Goal: Task Accomplishment & Management: Complete application form

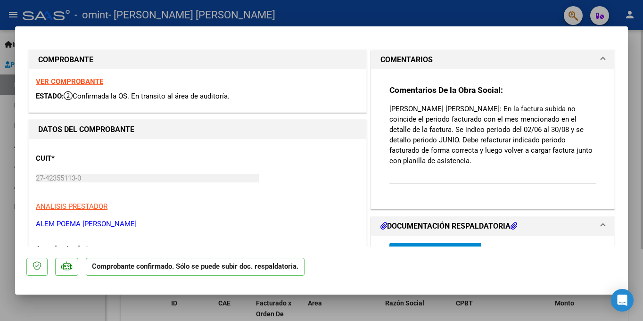
drag, startPoint x: 634, startPoint y: 58, endPoint x: 632, endPoint y: 80, distance: 21.8
click at [632, 80] on div at bounding box center [321, 160] width 643 height 321
type input "$ 0,00"
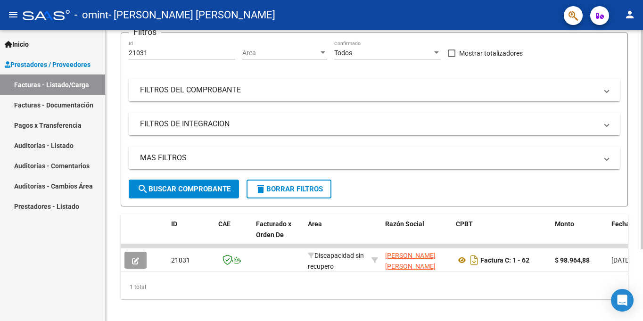
scroll to position [95, 0]
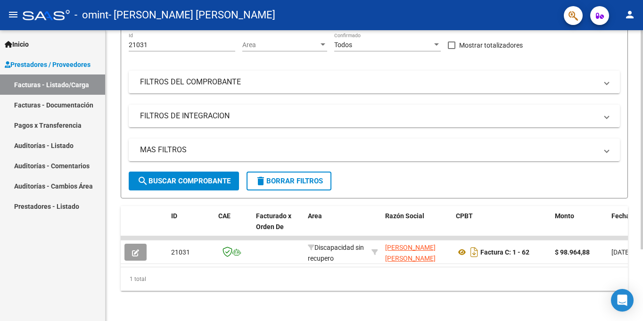
click at [643, 172] on div at bounding box center [642, 211] width 2 height 219
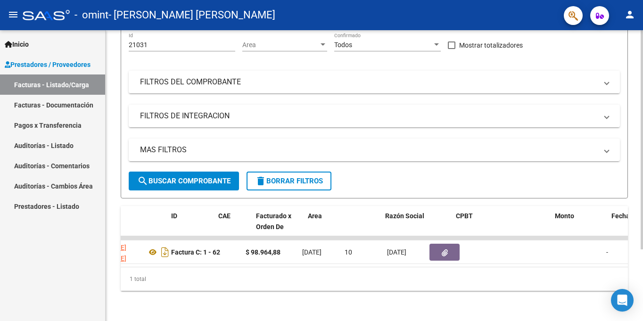
scroll to position [0, 0]
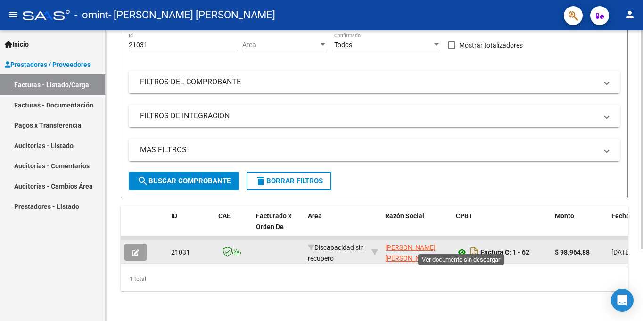
click at [463, 247] on icon at bounding box center [462, 252] width 12 height 11
click at [139, 249] on icon "button" at bounding box center [135, 252] width 7 height 7
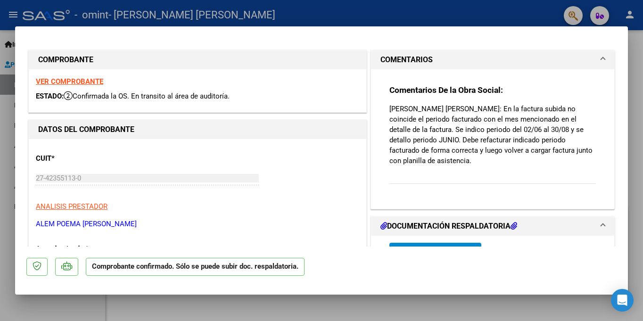
click at [89, 80] on strong "VER COMPROBANTE" at bounding box center [69, 81] width 67 height 8
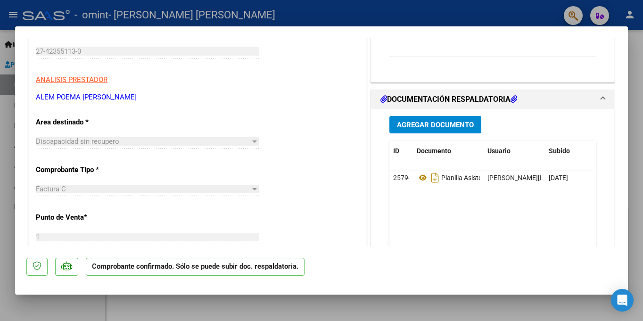
scroll to position [131, 0]
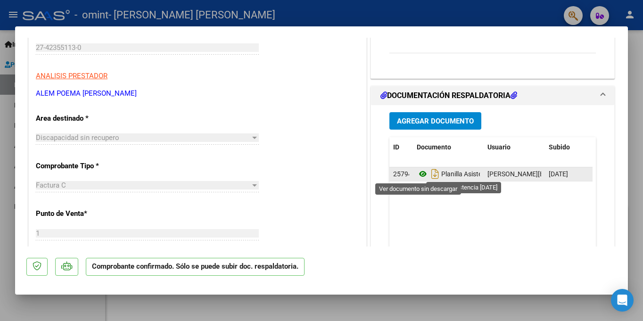
click at [422, 173] on icon at bounding box center [423, 173] width 12 height 11
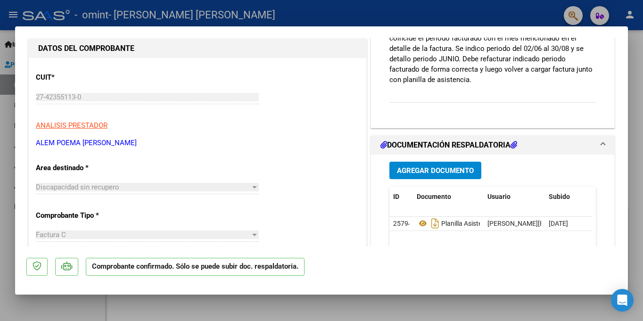
scroll to position [0, 0]
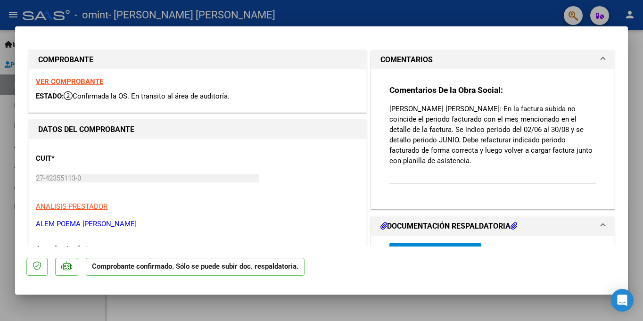
click at [643, 104] on div at bounding box center [321, 160] width 643 height 321
type input "$ 0,00"
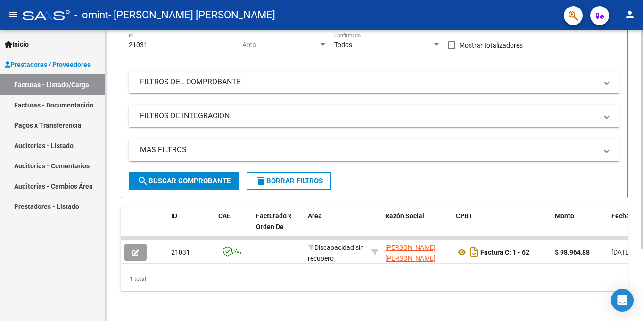
click at [135, 283] on div "1 total" at bounding box center [374, 279] width 507 height 24
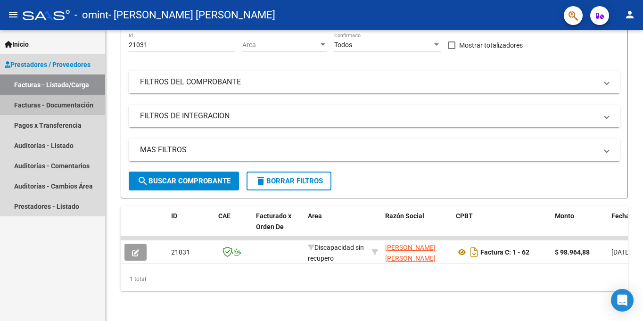
click at [64, 110] on link "Facturas - Documentación" at bounding box center [52, 105] width 105 height 20
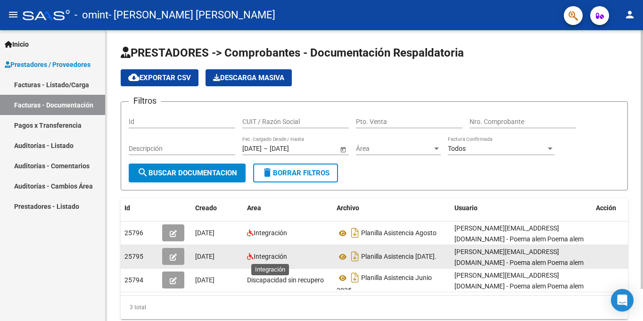
click at [272, 254] on span "Integración" at bounding box center [270, 257] width 33 height 8
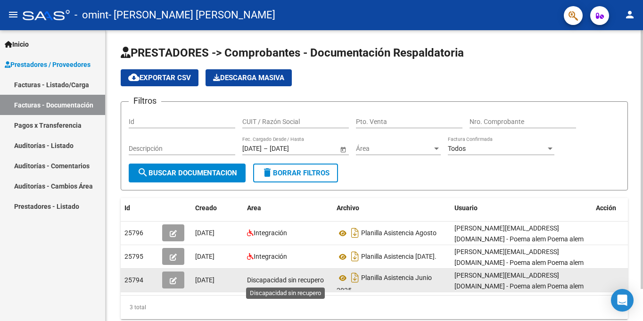
click at [285, 276] on span "Discapacidad sin recupero" at bounding box center [285, 280] width 77 height 8
drag, startPoint x: 248, startPoint y: 279, endPoint x: 338, endPoint y: 291, distance: 90.9
click at [338, 291] on div "25794 [DATE] Discapacidad sin recupero Planilla Asistencia [DATE] [EMAIL_ADDRES…" at bounding box center [380, 281] width 519 height 24
click at [300, 281] on span "Discapacidad sin recupero" at bounding box center [285, 280] width 77 height 8
click at [301, 281] on span "Discapacidad sin recupero" at bounding box center [285, 280] width 77 height 8
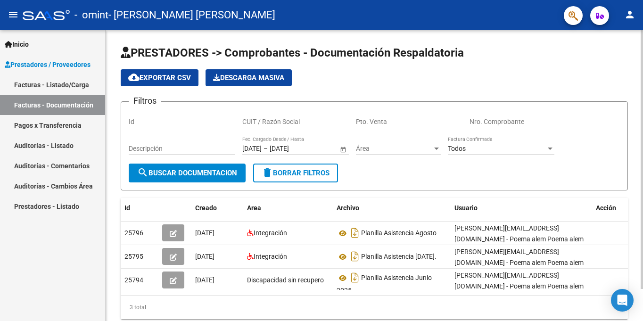
drag, startPoint x: 504, startPoint y: 295, endPoint x: 559, endPoint y: 309, distance: 57.1
click at [559, 309] on div "Id Creado Area Archivo Usuario Acción 25796 [DATE] Integración Planilla Asisten…" at bounding box center [374, 258] width 507 height 121
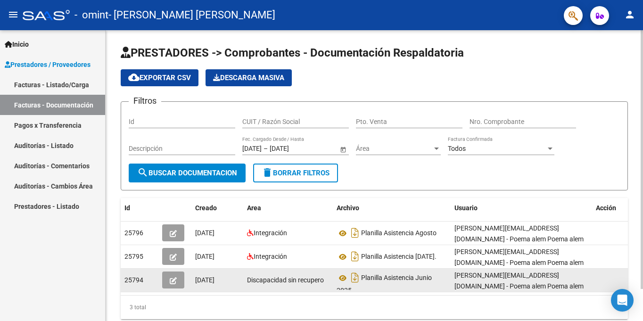
click at [171, 284] on icon "button" at bounding box center [173, 280] width 7 height 7
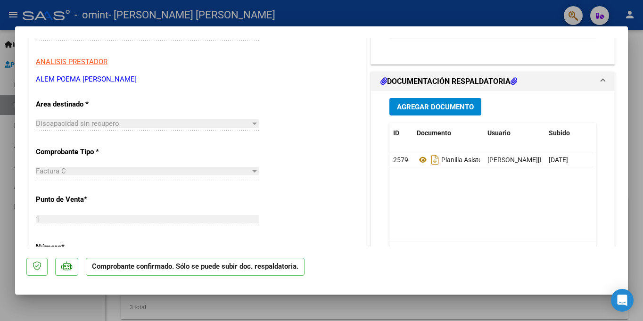
scroll to position [152, 0]
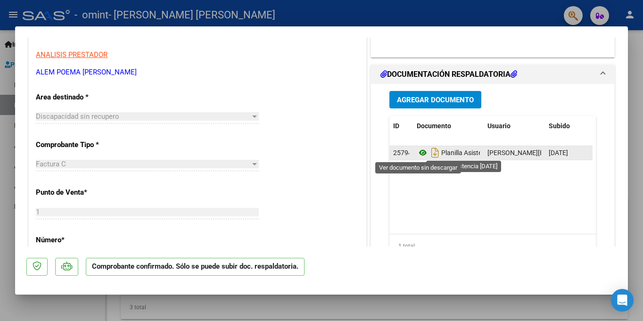
click at [418, 153] on icon at bounding box center [423, 152] width 12 height 11
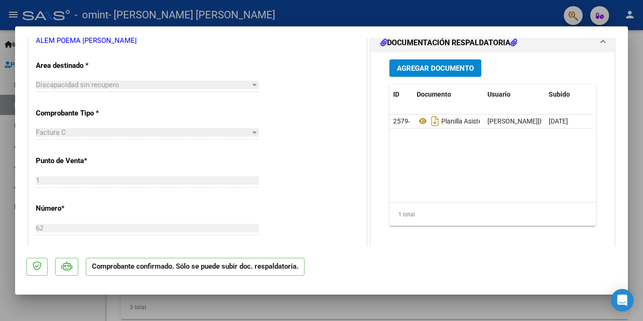
scroll to position [0, 0]
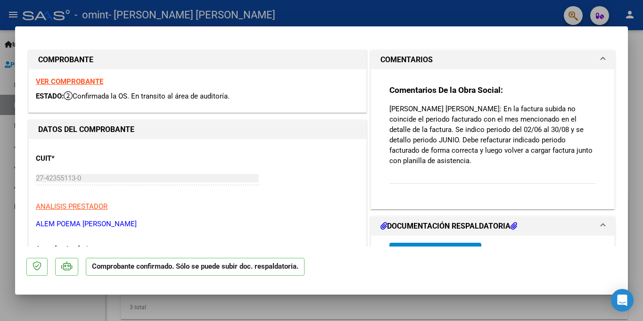
click at [45, 84] on strong "VER COMPROBANTE" at bounding box center [69, 81] width 67 height 8
click at [643, 45] on div at bounding box center [321, 160] width 643 height 321
type input "$ 0,00"
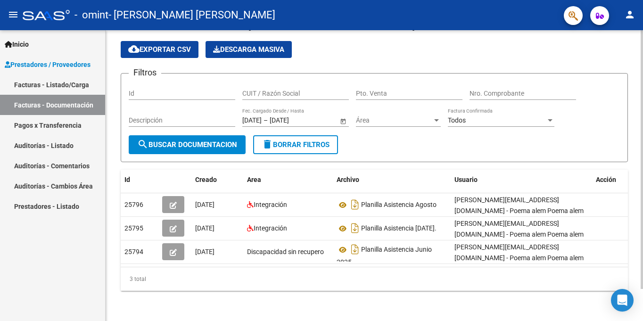
scroll to position [36, 0]
click at [636, 212] on div "PRESTADORES -> Comprobantes - Documentación Respaldatoria cloud_download Export…" at bounding box center [376, 161] width 540 height 319
click at [603, 15] on icon "button" at bounding box center [600, 15] width 8 height 7
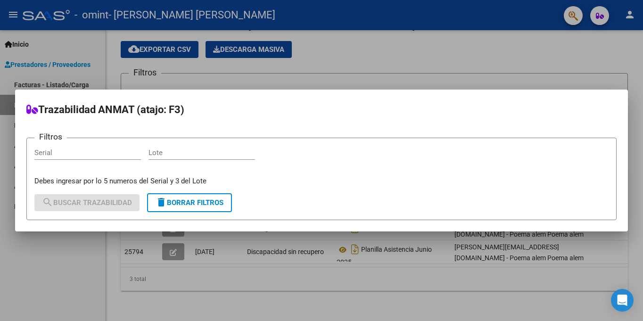
click at [587, 51] on div at bounding box center [321, 160] width 643 height 321
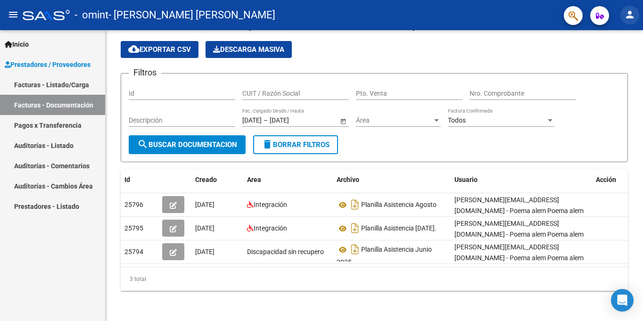
click at [630, 17] on mat-icon "person" at bounding box center [629, 14] width 11 height 11
click at [627, 11] on div at bounding box center [321, 160] width 643 height 321
click at [623, 300] on icon "Open Intercom Messenger" at bounding box center [622, 300] width 11 height 12
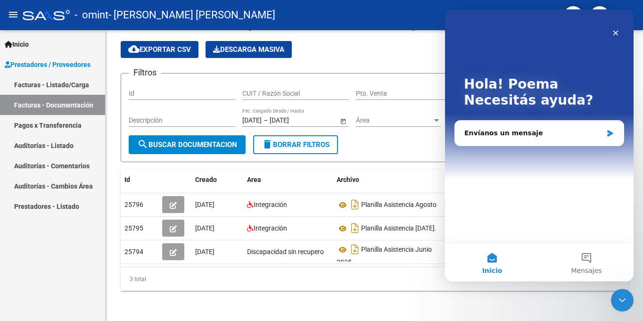
scroll to position [0, 0]
click at [588, 270] on span "Mensajes" at bounding box center [586, 270] width 31 height 7
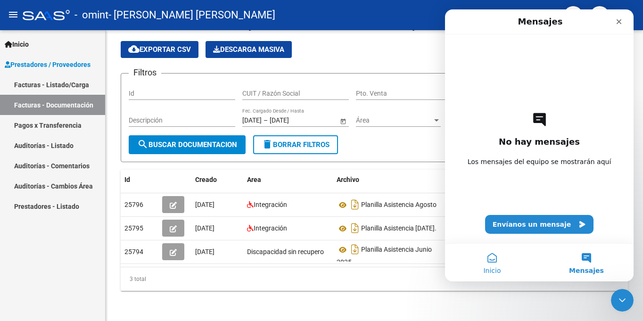
click at [496, 260] on button "Inicio" at bounding box center [492, 263] width 94 height 38
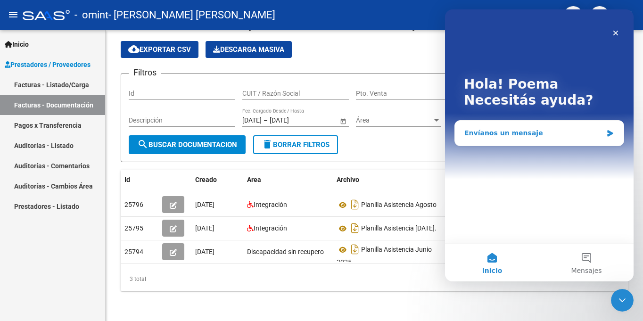
click at [492, 129] on div "Envíanos un mensaje" at bounding box center [534, 133] width 138 height 10
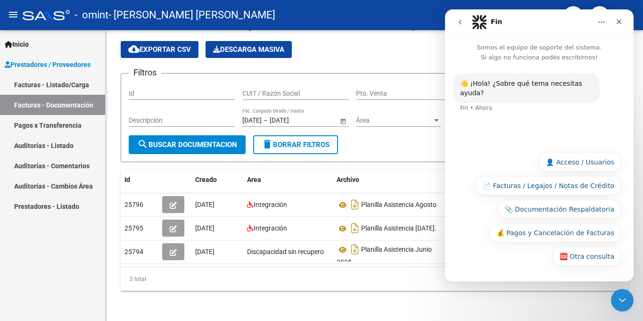
drag, startPoint x: 547, startPoint y: 182, endPoint x: 515, endPoint y: 189, distance: 31.9
click at [515, 189] on button "📄 Facturas / Legajos / Notas de Crédito" at bounding box center [549, 185] width 146 height 19
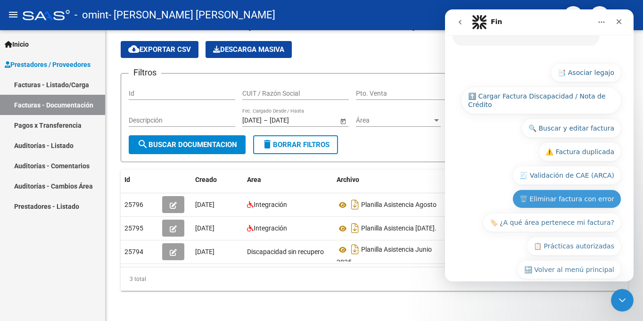
scroll to position [146, 0]
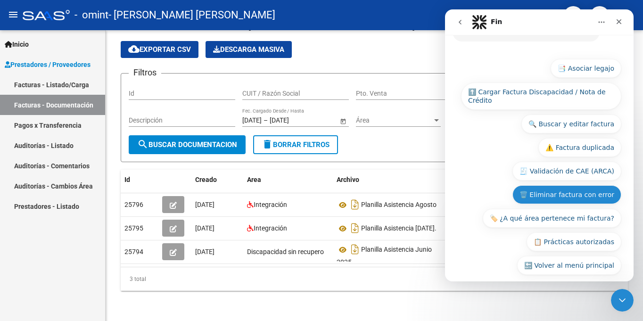
click at [565, 185] on button "🗑️ Eliminar factura con error" at bounding box center [567, 194] width 109 height 19
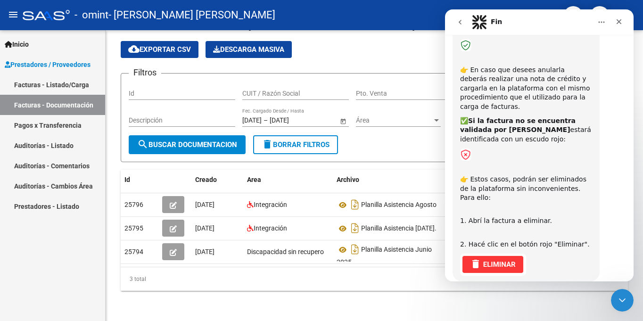
scroll to position [284, 0]
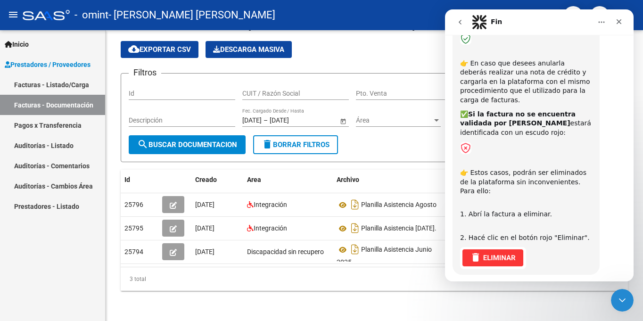
click at [602, 292] on button "⏭️ Continuar" at bounding box center [593, 301] width 57 height 19
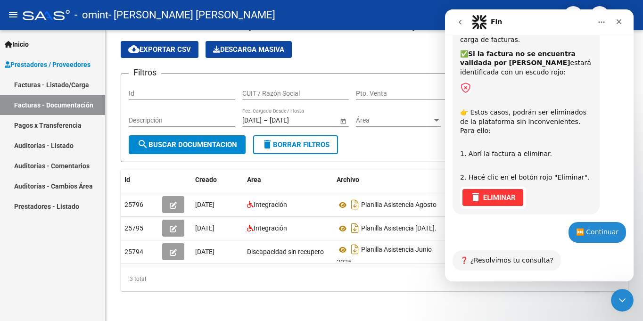
scroll to position [363, 0]
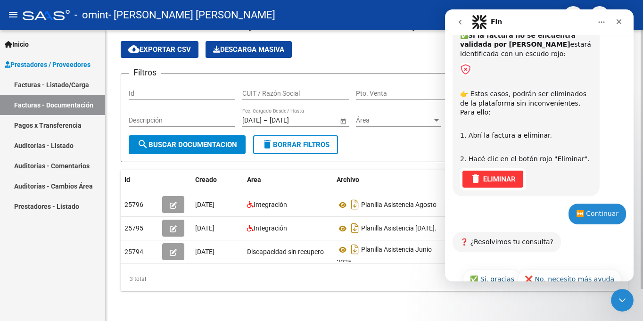
click at [534, 297] on div "PRESTADORES -> Comprobantes - Documentación Respaldatoria cloud_download Export…" at bounding box center [375, 161] width 538 height 319
click at [625, 19] on div "Cerrar" at bounding box center [619, 21] width 17 height 17
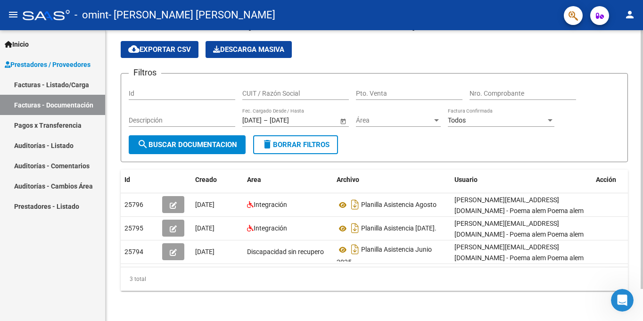
click at [634, 145] on div "PRESTADORES -> Comprobantes - Documentación Respaldatoria cloud_download Export…" at bounding box center [376, 161] width 540 height 319
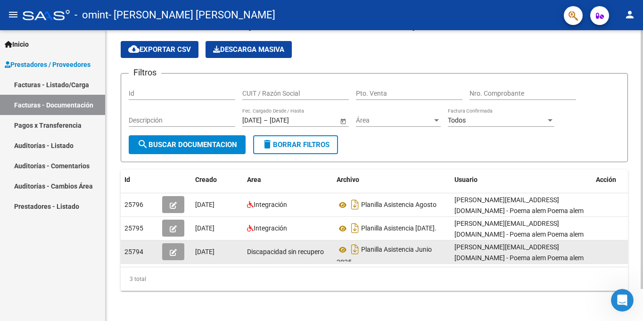
click at [171, 248] on span "button" at bounding box center [173, 252] width 7 height 8
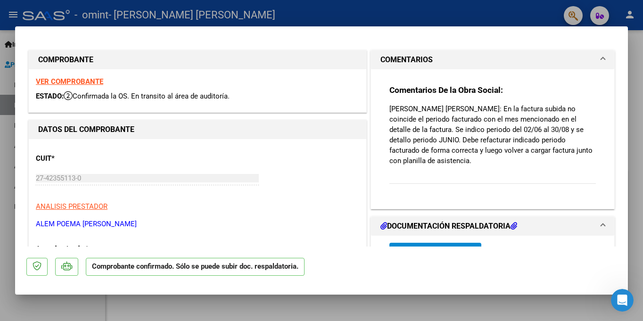
drag, startPoint x: 621, startPoint y: 75, endPoint x: 619, endPoint y: 92, distance: 17.1
click at [619, 92] on mat-dialog-content "COMPROBANTE VER COMPROBANTE ESTADO: Confirmada la OS. En transito al área de au…" at bounding box center [321, 142] width 613 height 209
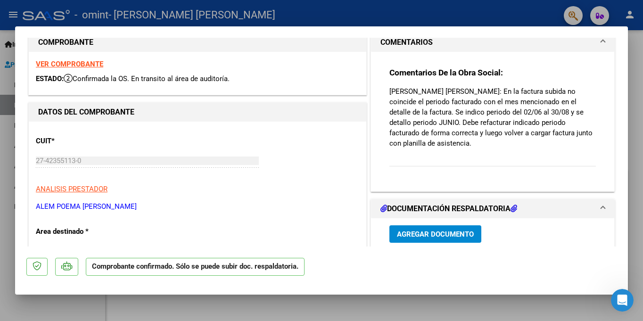
scroll to position [0, 0]
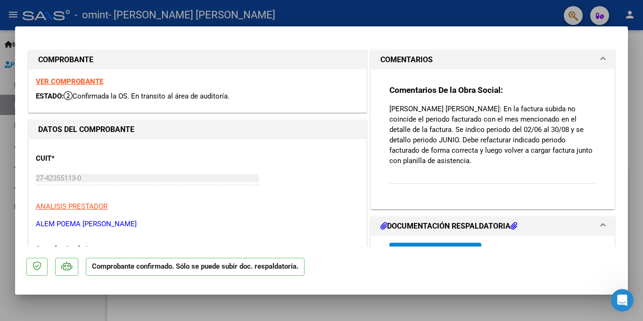
click at [257, 266] on p "Comprobante confirmado. Sólo se puede subir doc. respaldatoria." at bounding box center [195, 267] width 219 height 18
click at [215, 268] on p "Comprobante confirmado. Sólo se puede subir doc. respaldatoria." at bounding box center [195, 267] width 219 height 18
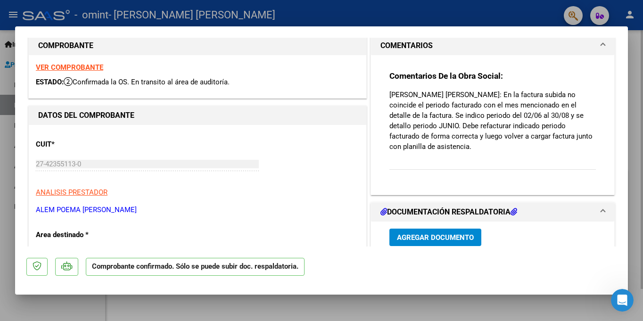
click at [643, 57] on div at bounding box center [321, 160] width 643 height 321
type input "$ 0,00"
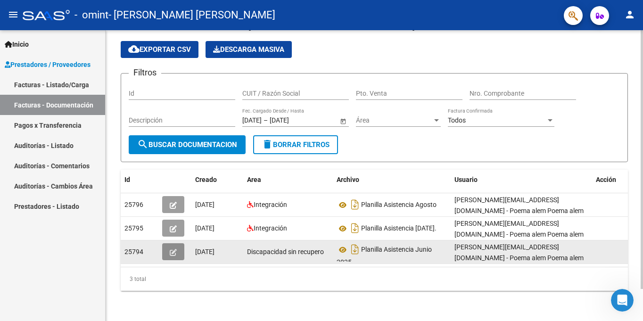
click at [174, 249] on icon "button" at bounding box center [173, 252] width 7 height 7
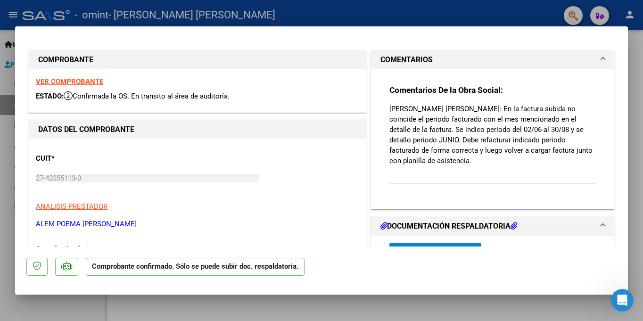
click at [572, 94] on h3 "Comentarios De la Obra Social:" at bounding box center [493, 90] width 207 height 10
click at [601, 56] on mat-expansion-panel-header "COMENTARIOS" at bounding box center [492, 59] width 243 height 19
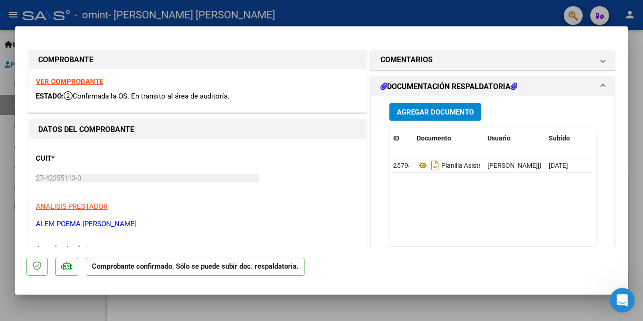
click at [619, 306] on div "Abrir Intercom Messenger" at bounding box center [621, 298] width 31 height 31
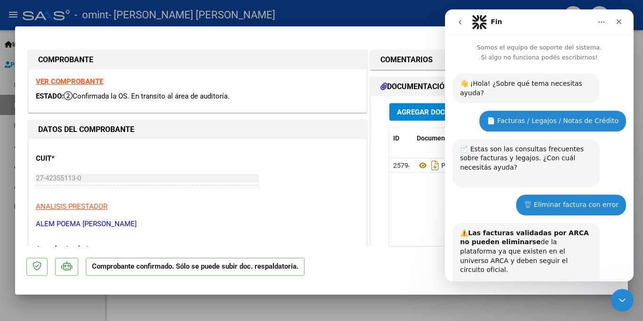
scroll to position [363, 0]
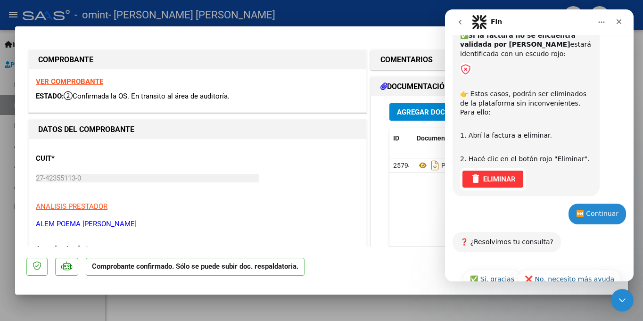
click at [462, 20] on icon "go back" at bounding box center [461, 22] width 8 height 8
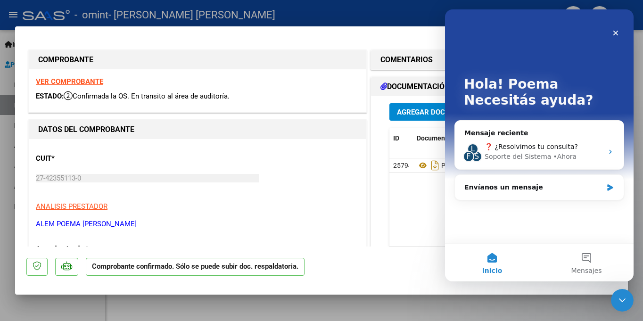
scroll to position [0, 0]
click at [548, 190] on div "Envíanos un mensaje" at bounding box center [534, 188] width 138 height 10
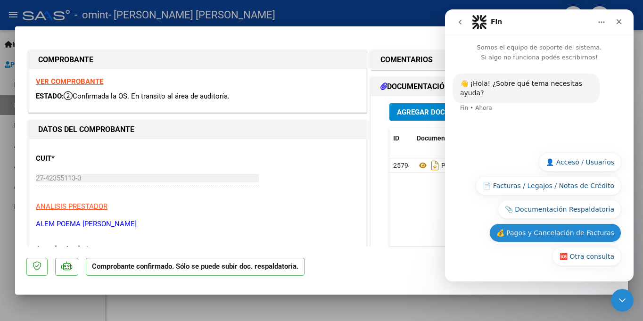
click at [559, 235] on button "💰 Pagos y Cancelación de Facturas" at bounding box center [556, 233] width 132 height 19
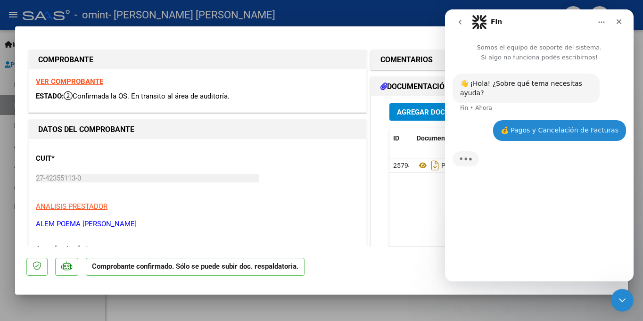
click at [619, 195] on div "👋 ¡Hola! ¿Sobre qué tema necesitas ayuda? Fin • Ahora 💰 Pagos y Cancelación de …" at bounding box center [539, 167] width 189 height 211
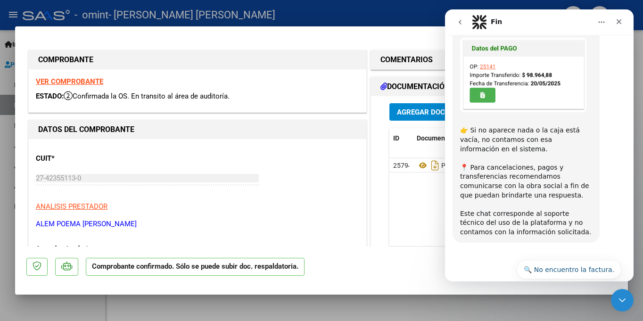
scroll to position [366, 0]
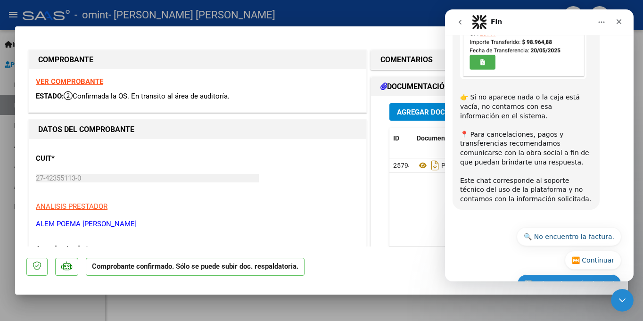
click at [575, 274] on button "🔙 Volver al menú principal" at bounding box center [569, 283] width 104 height 19
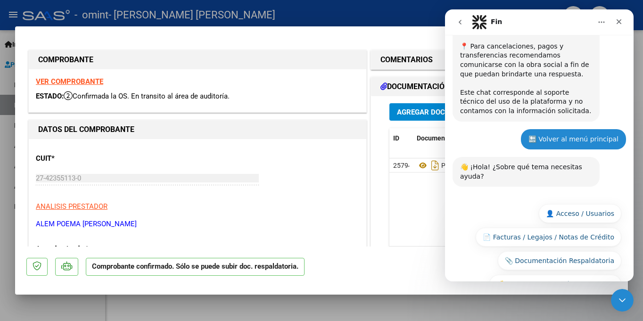
scroll to position [469, 0]
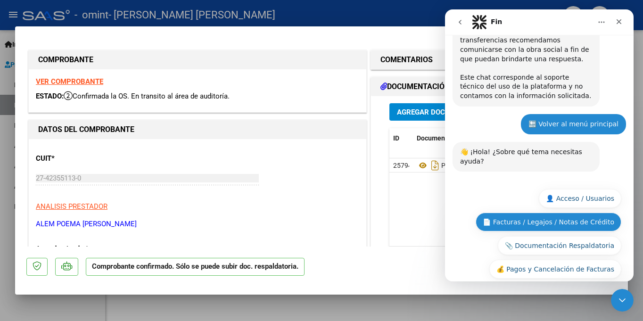
click at [589, 213] on button "📄 Facturas / Legajos / Notas de Crédito" at bounding box center [549, 222] width 146 height 19
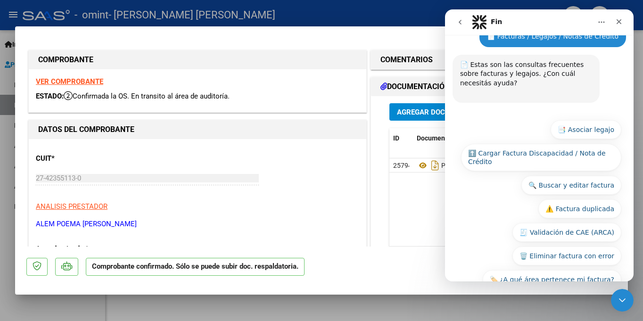
scroll to position [656, 0]
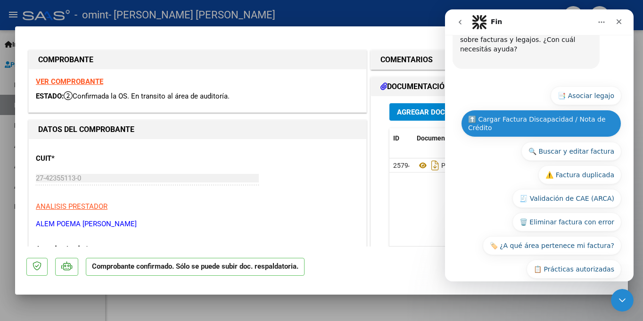
click at [576, 110] on button "⬆️ Cargar Factura Discapacidad / Nota de Crédito" at bounding box center [541, 123] width 160 height 27
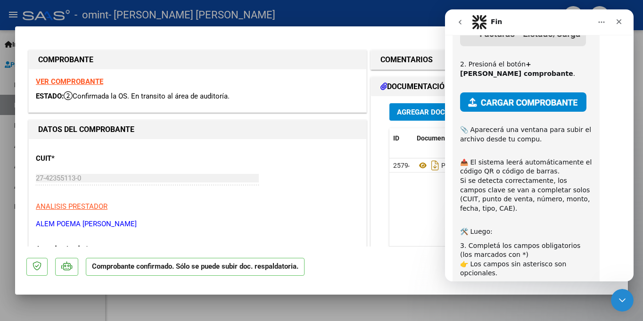
scroll to position [863, 0]
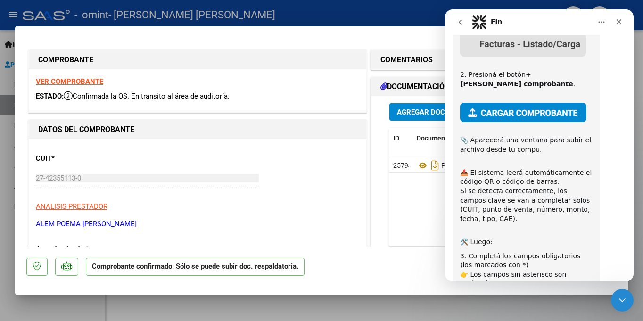
click at [339, 133] on h1 "DATOS DEL COMPROBANTE" at bounding box center [197, 129] width 319 height 11
click at [408, 112] on span "Agregar Documento" at bounding box center [435, 112] width 77 height 8
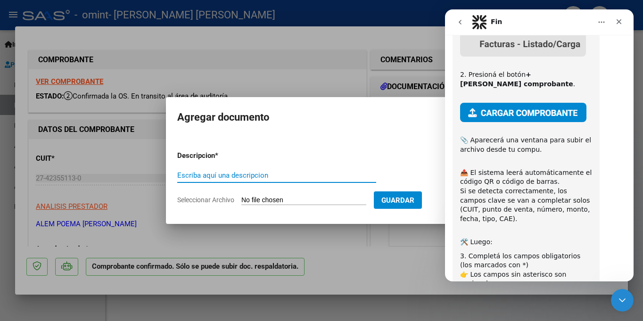
click at [298, 176] on input "Escriba aquí una descripcion" at bounding box center [276, 175] width 199 height 8
click at [295, 179] on input "Escriba aquí una descripcion" at bounding box center [276, 175] width 199 height 8
click at [362, 68] on div at bounding box center [321, 160] width 643 height 321
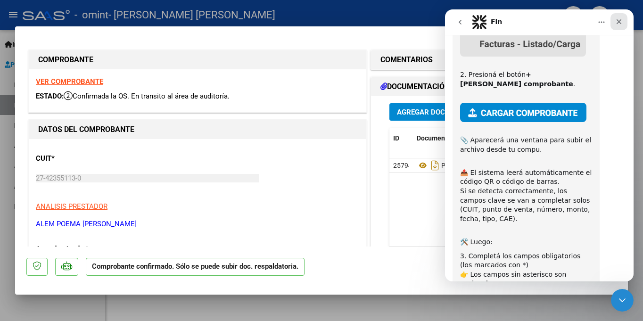
click at [619, 25] on icon "Cerrar" at bounding box center [619, 22] width 8 height 8
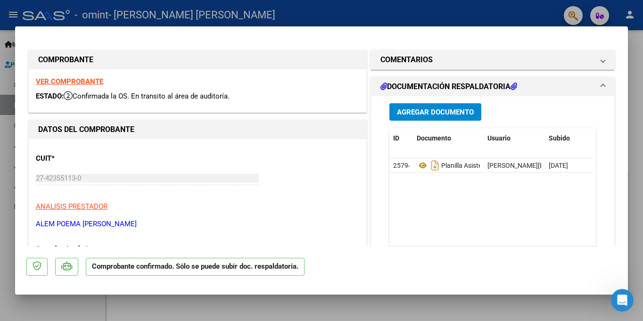
click at [614, 44] on mat-dialog-content "COMPROBANTE VER COMPROBANTE ESTADO: Confirmada la OS. En transito al área de au…" at bounding box center [321, 142] width 613 height 209
click at [643, 44] on div at bounding box center [321, 160] width 643 height 321
type input "$ 0,00"
